Goal: Find specific page/section: Find specific page/section

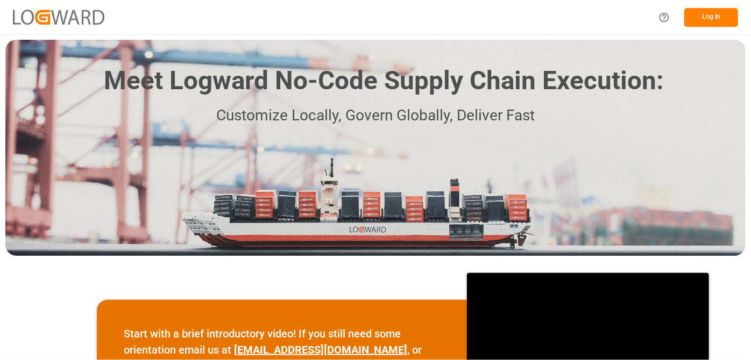
click at [705, 11] on button "Log In" at bounding box center [711, 17] width 54 height 19
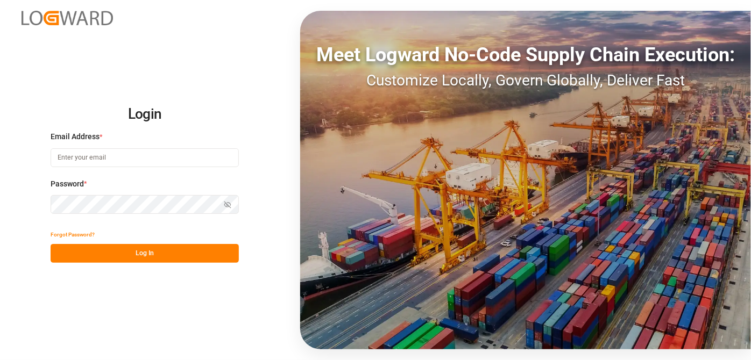
drag, startPoint x: 96, startPoint y: 145, endPoint x: 93, endPoint y: 155, distance: 10.0
click at [94, 152] on div "Email Address *" at bounding box center [145, 154] width 188 height 47
click at [90, 169] on div "Email Address *" at bounding box center [145, 154] width 188 height 47
click at [102, 156] on input at bounding box center [145, 157] width 188 height 19
type input "[EMAIL_ADDRESS][PERSON_NAME][DOMAIN_NAME]"
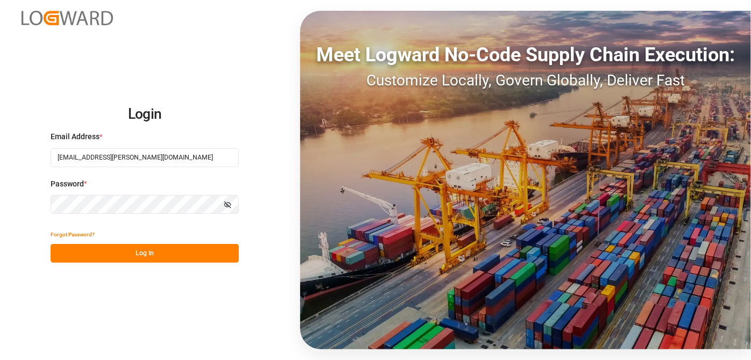
click at [0, 172] on div "Login Email Address * [EMAIL_ADDRESS][PERSON_NAME][DOMAIN_NAME] Password * Show…" at bounding box center [375, 180] width 751 height 360
click at [209, 255] on button "Log In" at bounding box center [145, 253] width 188 height 19
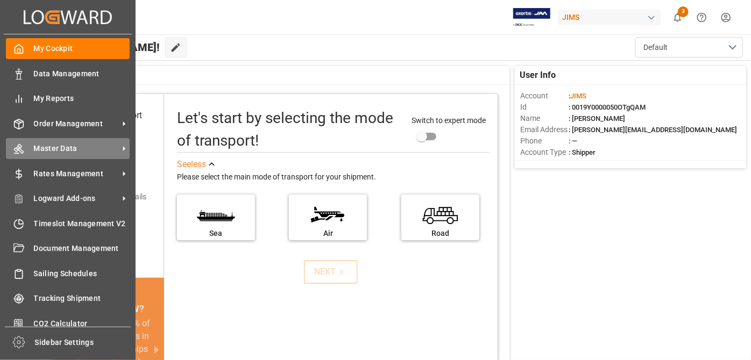
click at [90, 143] on span "Master Data" at bounding box center [76, 148] width 85 height 11
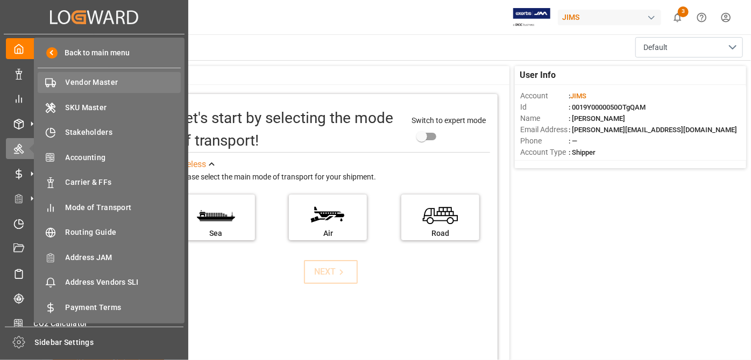
click at [90, 84] on span "Vendor Master" at bounding box center [124, 82] width 116 height 11
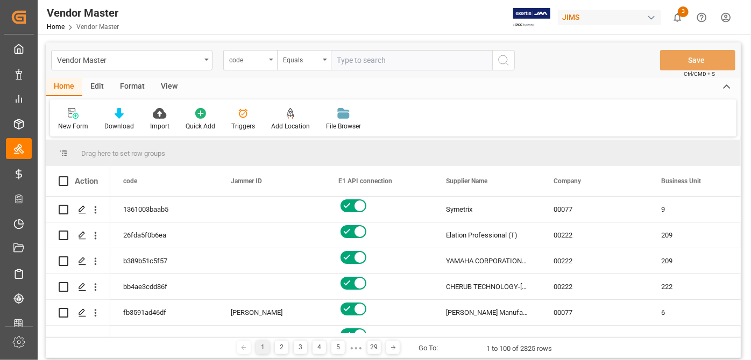
click at [251, 54] on div "code" at bounding box center [247, 59] width 37 height 12
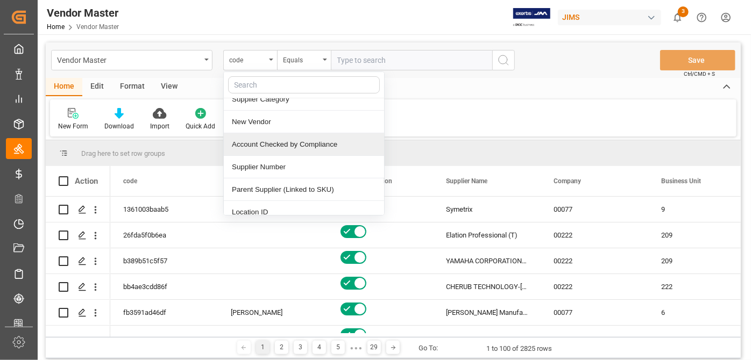
scroll to position [146, 0]
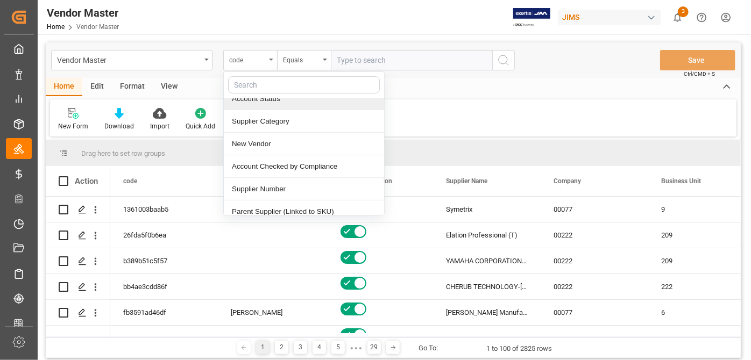
click at [261, 58] on div "code" at bounding box center [247, 59] width 37 height 12
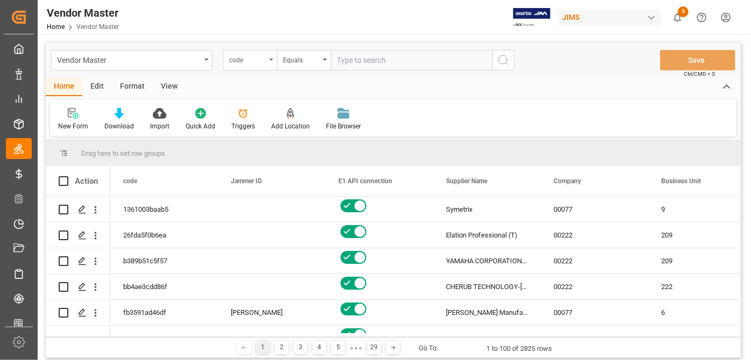
click at [249, 53] on div "code" at bounding box center [247, 59] width 37 height 12
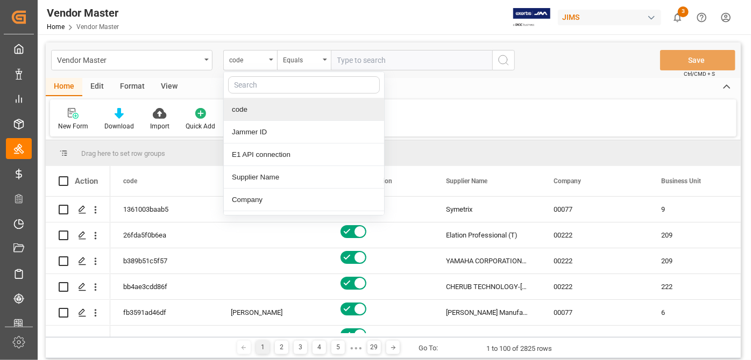
click at [265, 85] on input "text" at bounding box center [304, 84] width 152 height 17
type input "supplier"
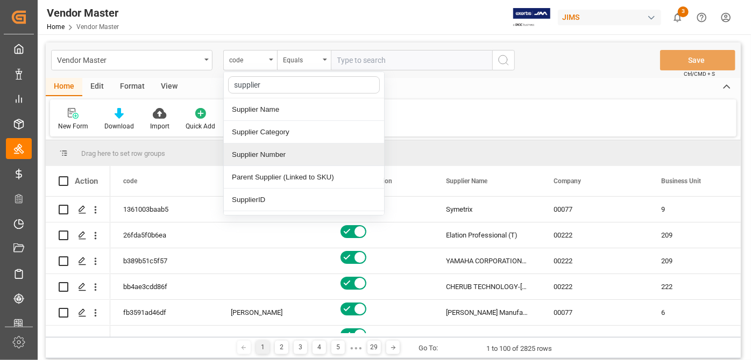
click at [299, 156] on div "Supplier Number" at bounding box center [304, 155] width 160 height 23
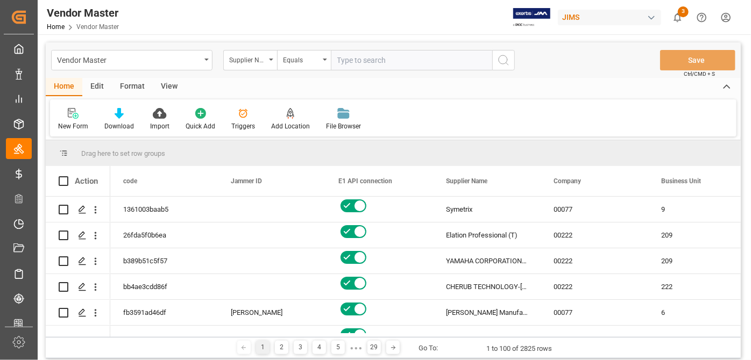
click at [374, 65] on input "text" at bounding box center [411, 60] width 161 height 20
paste input "752640"
type input "752640"
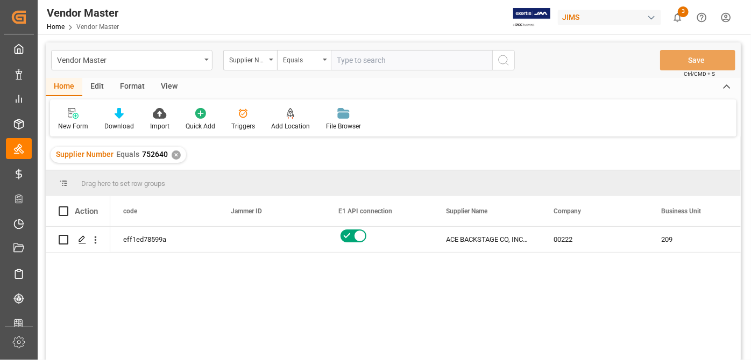
click at [176, 155] on div "✕" at bounding box center [176, 155] width 9 height 9
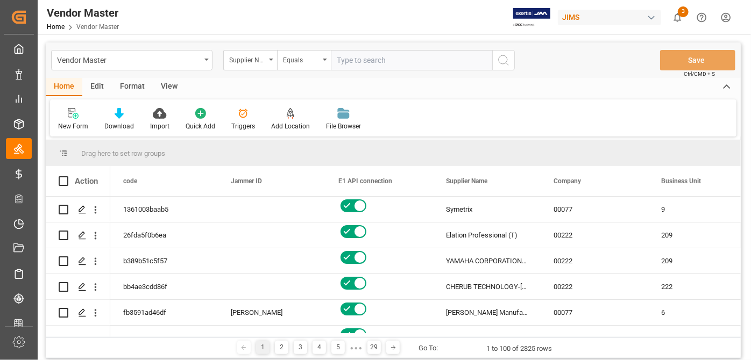
click at [437, 105] on div "New Form Download Import Quick Add Triggers Add Location Add Location to the Ve…" at bounding box center [393, 117] width 686 height 37
